Goal: Task Accomplishment & Management: Complete application form

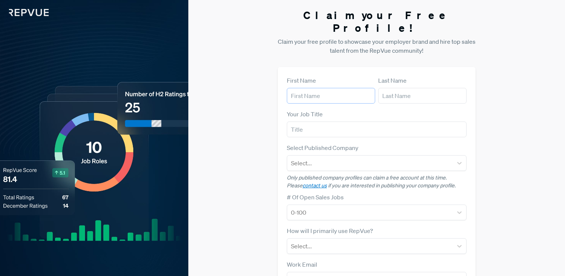
click at [305, 88] on input "text" at bounding box center [331, 96] width 88 height 16
type input "[PERSON_NAME]"
click at [399, 88] on input "text" at bounding box center [422, 96] width 88 height 16
type input "[PERSON_NAME]"
type input "Talent Manager"
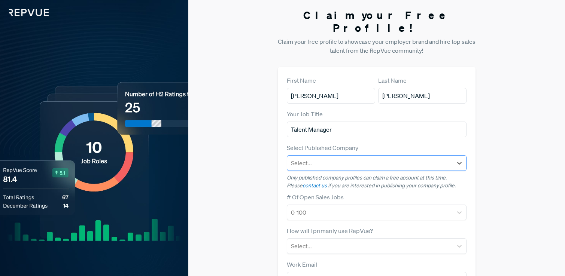
click at [354, 156] on div "Select..." at bounding box center [369, 162] width 165 height 13
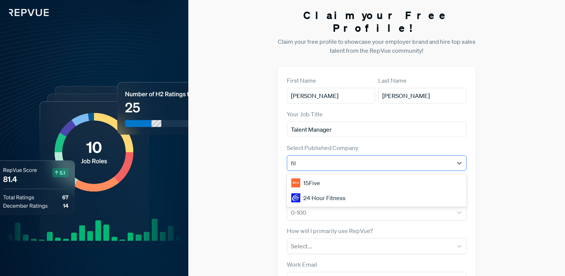
type input "file"
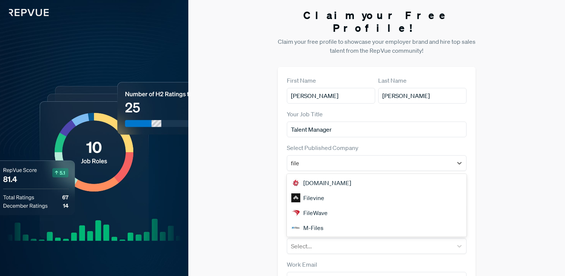
click at [311, 190] on div "Filevine" at bounding box center [377, 197] width 180 height 15
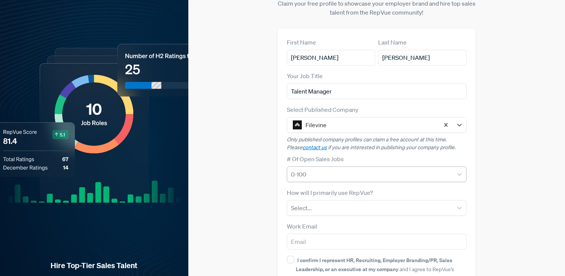
click at [325, 169] on div at bounding box center [370, 174] width 158 height 10
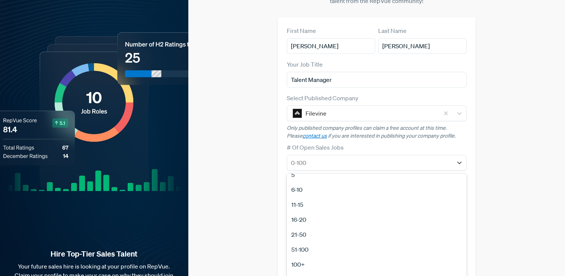
scroll to position [70, 0]
click at [300, 210] on div "16-20" at bounding box center [377, 217] width 180 height 15
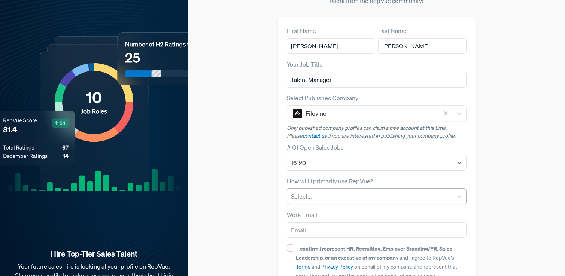
click at [309, 191] on div at bounding box center [370, 196] width 158 height 10
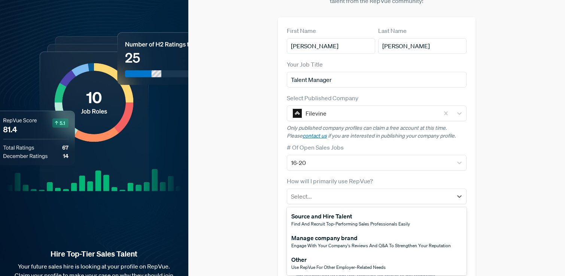
click at [308, 212] on div "Source and Hire Talent" at bounding box center [350, 216] width 119 height 9
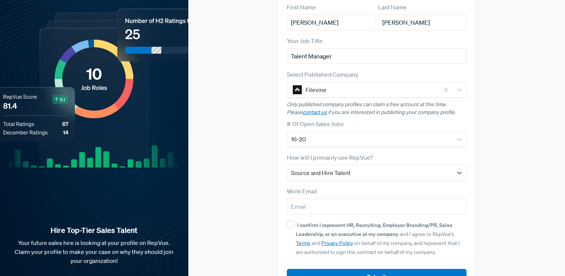
scroll to position [78, 0]
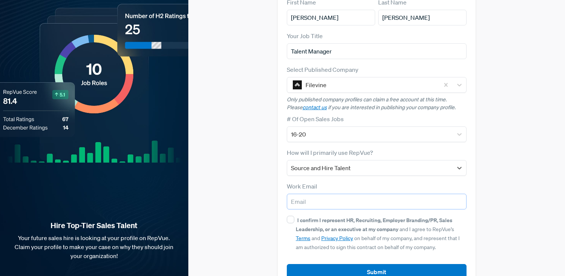
click at [305, 194] on input "email" at bounding box center [377, 202] width 180 height 16
type input "[EMAIL_ADDRESS][DOMAIN_NAME]"
click at [293, 216] on input "I confirm I represent HR, Recruiting, Employer Branding/PR, Sales Leadership, o…" at bounding box center [290, 219] width 7 height 7
checkbox input "true"
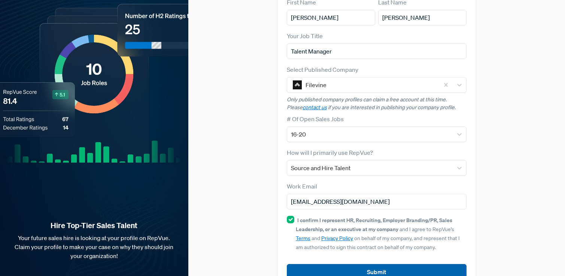
click at [319, 264] on button "Submit" at bounding box center [377, 272] width 180 height 16
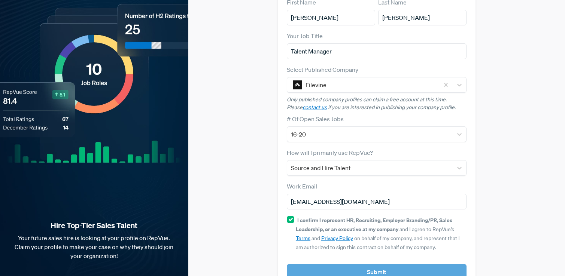
scroll to position [0, 0]
